Goal: Task Accomplishment & Management: Complete application form

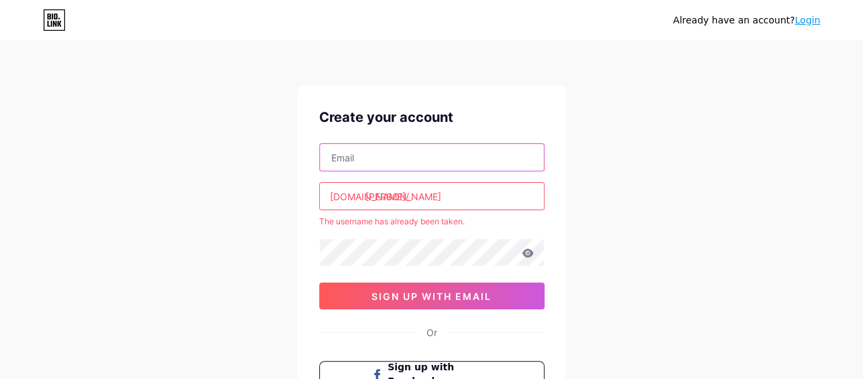
click at [411, 147] on input "text" at bounding box center [432, 157] width 224 height 27
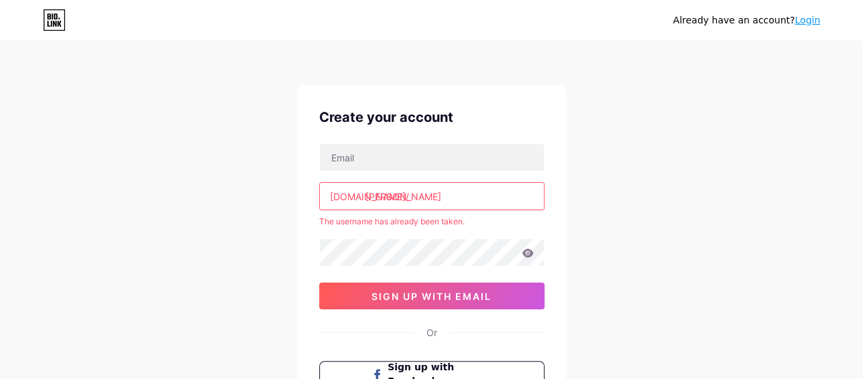
click at [577, 242] on div "Already have an account? Login Create your account [DOMAIN_NAME]/ [PERSON_NAME]…" at bounding box center [431, 265] width 863 height 530
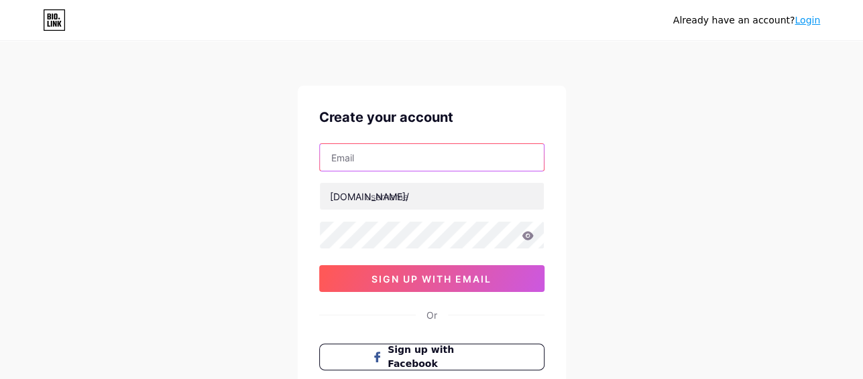
click at [417, 149] on input "text" at bounding box center [432, 157] width 224 height 27
type input "daniel.consilla@icloud.com"
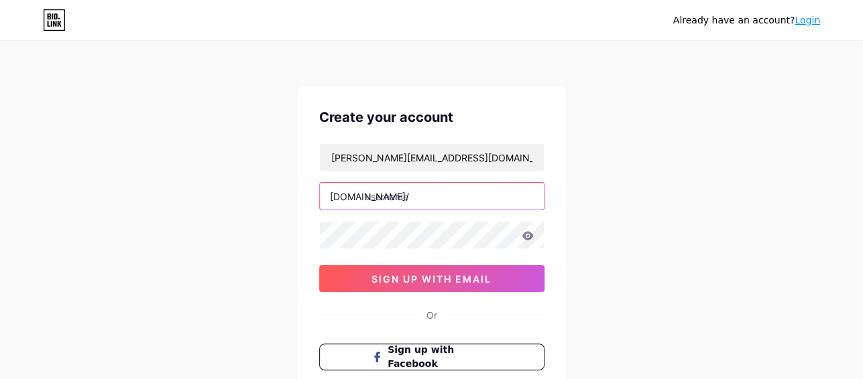
click at [413, 204] on input "text" at bounding box center [432, 196] width 224 height 27
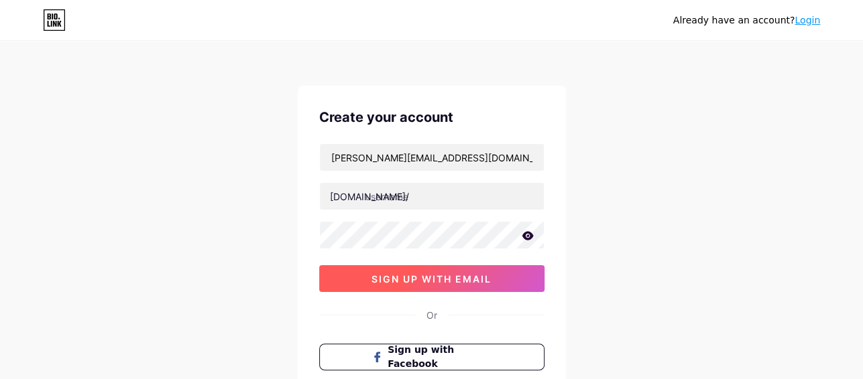
click at [444, 284] on button "sign up with email" at bounding box center [431, 278] width 225 height 27
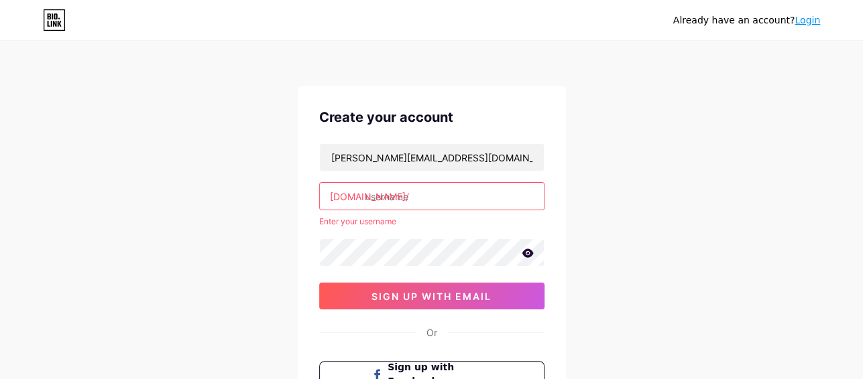
click at [416, 190] on input "text" at bounding box center [432, 196] width 224 height 27
type input "d"
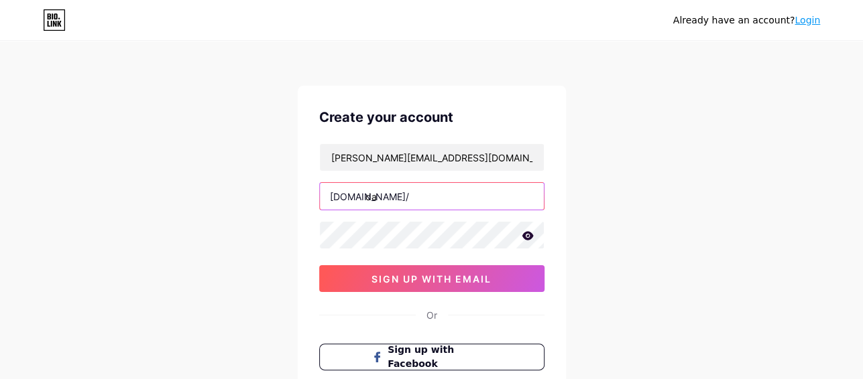
type input "d"
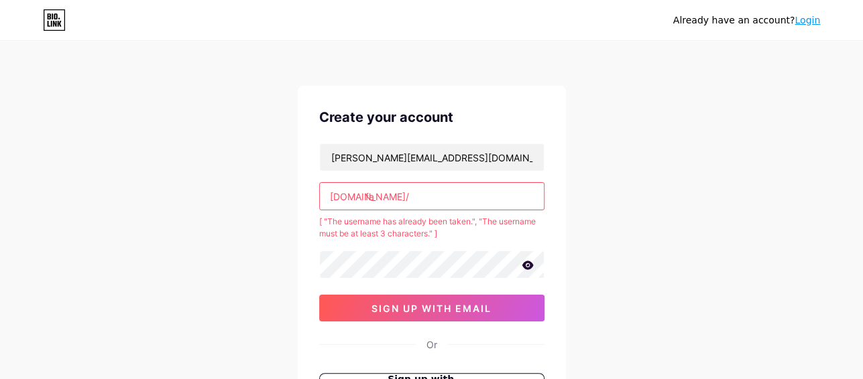
type input "f"
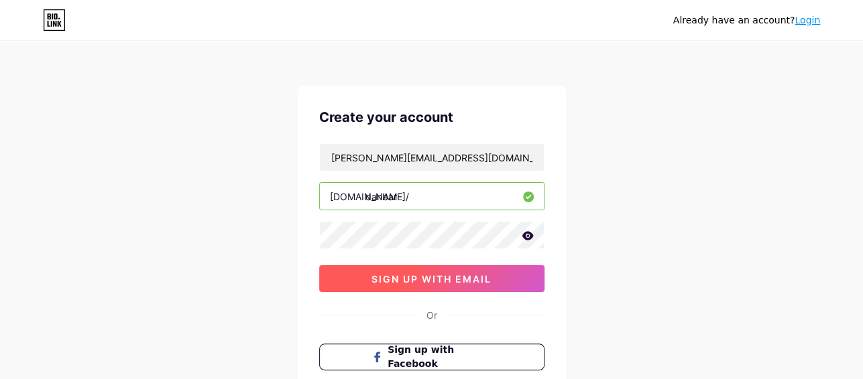
type input "danbar"
click at [445, 287] on button "sign up with email" at bounding box center [431, 278] width 225 height 27
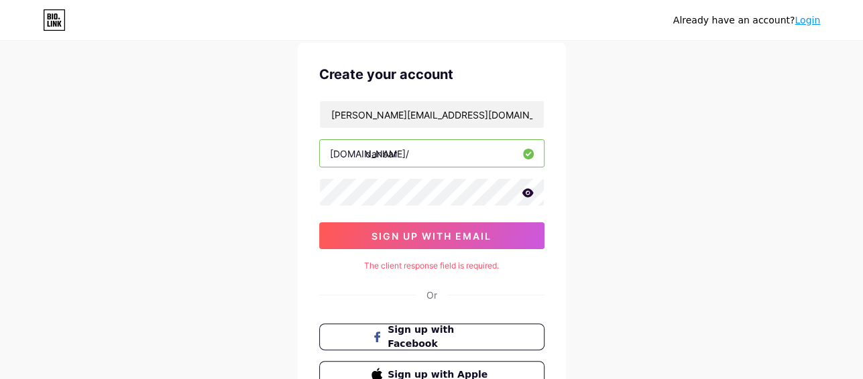
scroll to position [67, 0]
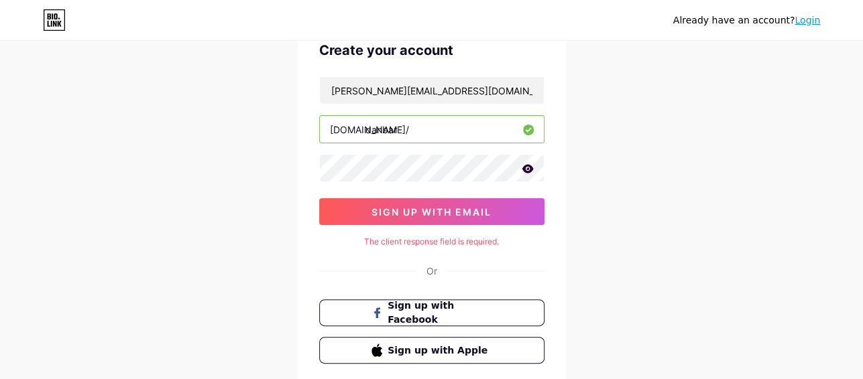
click at [440, 225] on div "Create your account daniel.consilla@icloud.com bio.link/ danbar sign up with em…" at bounding box center [432, 202] width 268 height 367
click at [343, 253] on div "Create your account daniel.consilla@icloud.com bio.link/ danbar sign up with em…" at bounding box center [432, 202] width 268 height 367
click at [483, 245] on div "The client response field is required." at bounding box center [431, 242] width 225 height 12
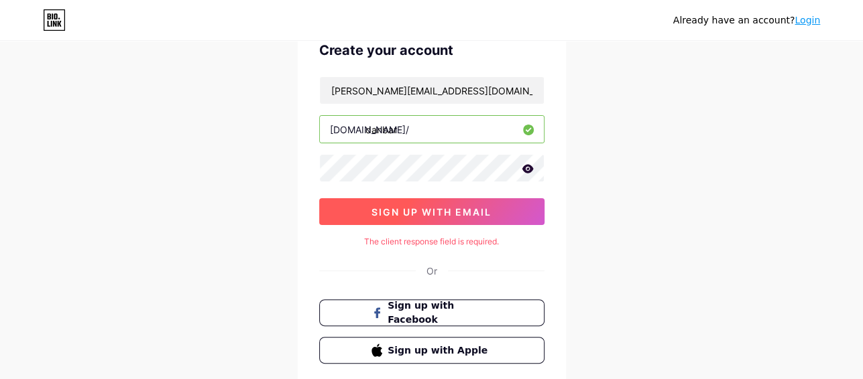
click at [462, 212] on span "sign up with email" at bounding box center [431, 211] width 120 height 11
click at [458, 213] on span "sign up with email" at bounding box center [431, 211] width 120 height 11
click at [520, 215] on button "sign up with email" at bounding box center [431, 211] width 225 height 27
click at [501, 207] on button "sign up with email" at bounding box center [431, 211] width 225 height 27
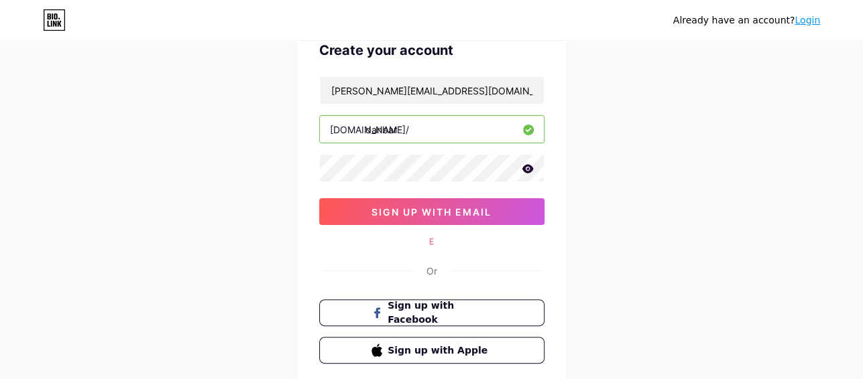
click at [426, 241] on div "E" at bounding box center [431, 242] width 225 height 12
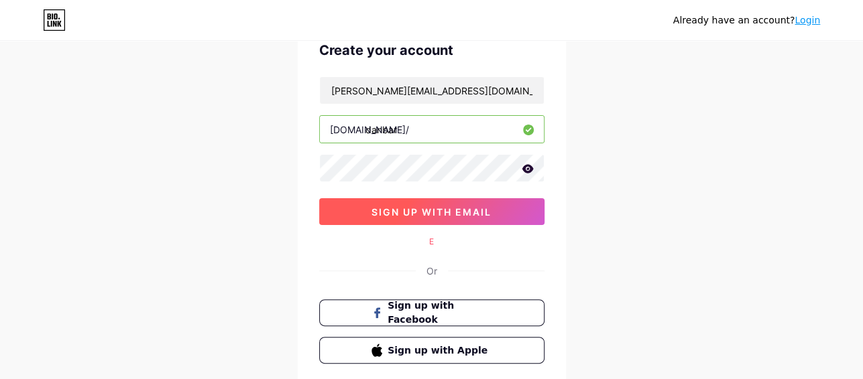
click at [450, 210] on span "sign up with email" at bounding box center [431, 211] width 120 height 11
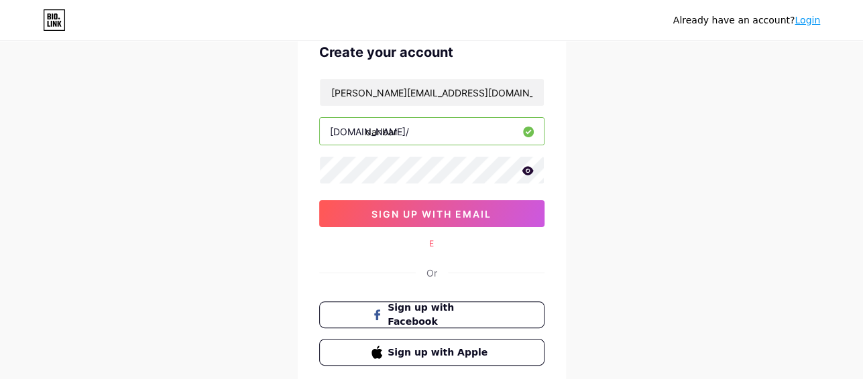
scroll to position [0, 0]
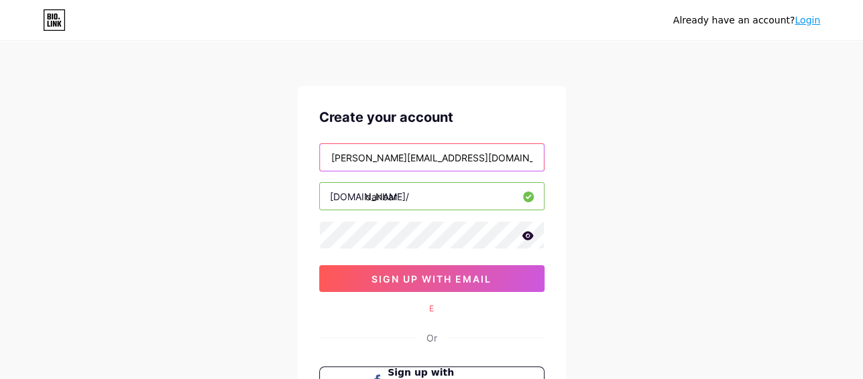
click at [461, 166] on input "daniel.consilla@icloud.com" at bounding box center [432, 157] width 224 height 27
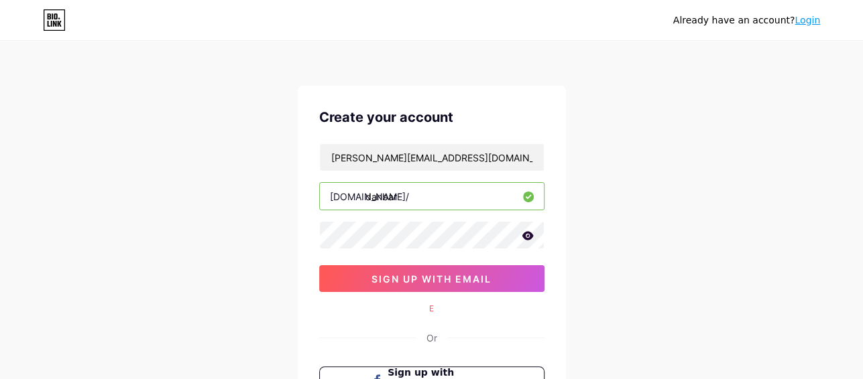
click at [485, 254] on div "daniel.consilla@icloud.com bio.link/ danbar sign up with email" at bounding box center [431, 217] width 225 height 149
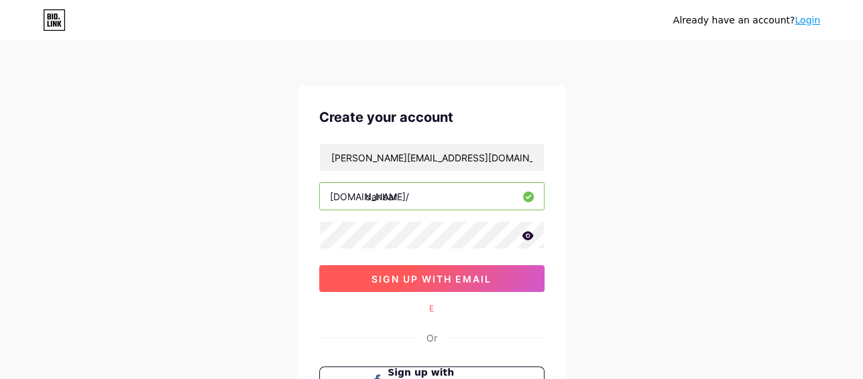
drag, startPoint x: 490, startPoint y: 289, endPoint x: 487, endPoint y: 278, distance: 11.2
click at [490, 286] on button "sign up with email" at bounding box center [431, 278] width 225 height 27
click at [487, 278] on span "sign up with email" at bounding box center [431, 278] width 120 height 11
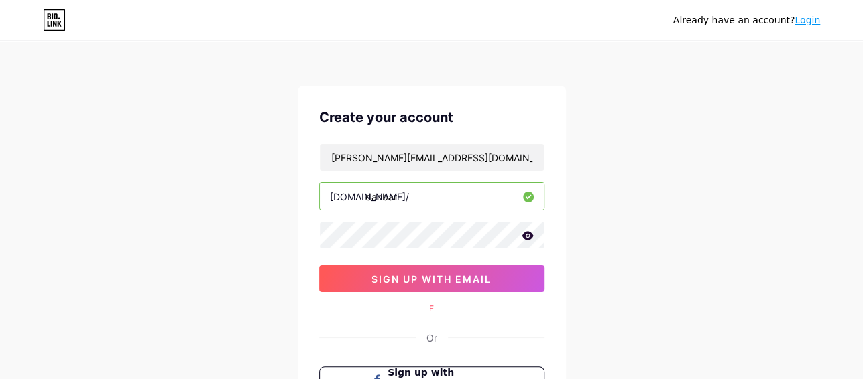
click at [440, 308] on div "Create your account daniel.consilla@icloud.com bio.link/ danbar sign up with em…" at bounding box center [432, 269] width 268 height 367
drag, startPoint x: 434, startPoint y: 308, endPoint x: 429, endPoint y: 300, distance: 8.7
click at [432, 308] on div "E" at bounding box center [431, 309] width 225 height 12
click at [524, 236] on icon at bounding box center [527, 235] width 11 height 9
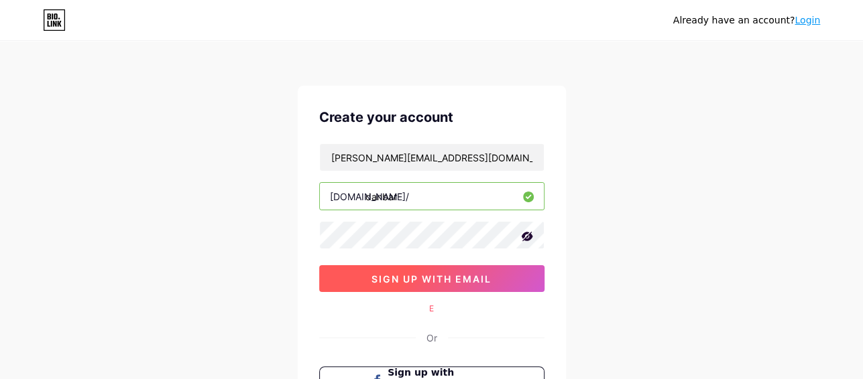
drag, startPoint x: 479, startPoint y: 290, endPoint x: 473, endPoint y: 282, distance: 10.1
click at [477, 288] on button "sign up with email" at bounding box center [431, 278] width 225 height 27
click at [473, 280] on span "sign up with email" at bounding box center [431, 278] width 120 height 11
click at [472, 279] on span "sign up with email" at bounding box center [431, 278] width 120 height 11
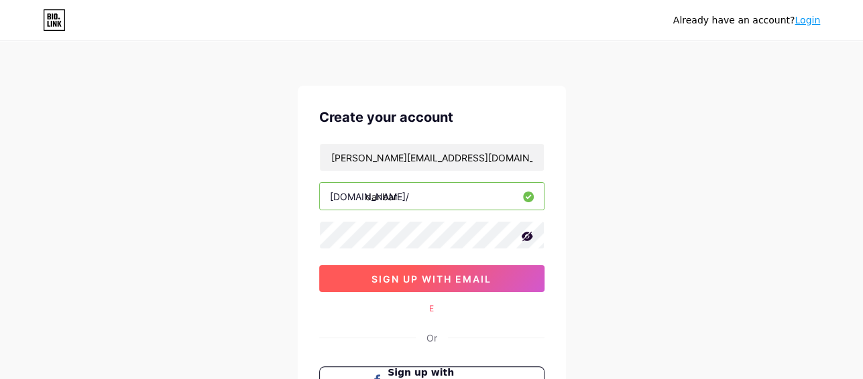
click at [472, 279] on span "sign up with email" at bounding box center [431, 278] width 120 height 11
click at [471, 279] on span "sign up with email" at bounding box center [431, 278] width 120 height 11
click at [471, 278] on span "sign up with email" at bounding box center [431, 278] width 120 height 11
click at [469, 277] on span "sign up with email" at bounding box center [431, 278] width 120 height 11
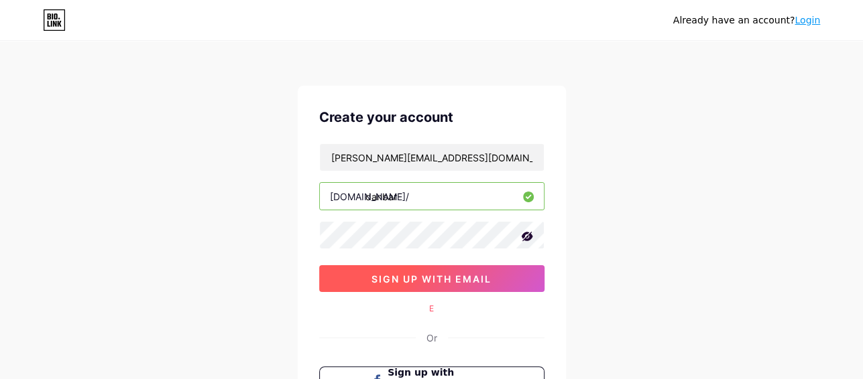
click at [469, 276] on span "sign up with email" at bounding box center [431, 278] width 120 height 11
click at [469, 275] on span "sign up with email" at bounding box center [431, 278] width 120 height 11
click at [461, 276] on button "sign up with email" at bounding box center [431, 278] width 225 height 27
click at [461, 275] on span "sign up with email" at bounding box center [431, 278] width 120 height 11
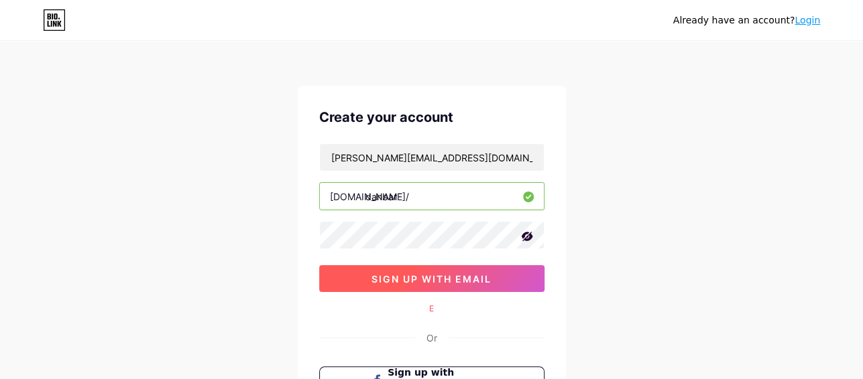
click at [460, 273] on span "sign up with email" at bounding box center [431, 278] width 120 height 11
